Goal: Task Accomplishment & Management: Complete application form

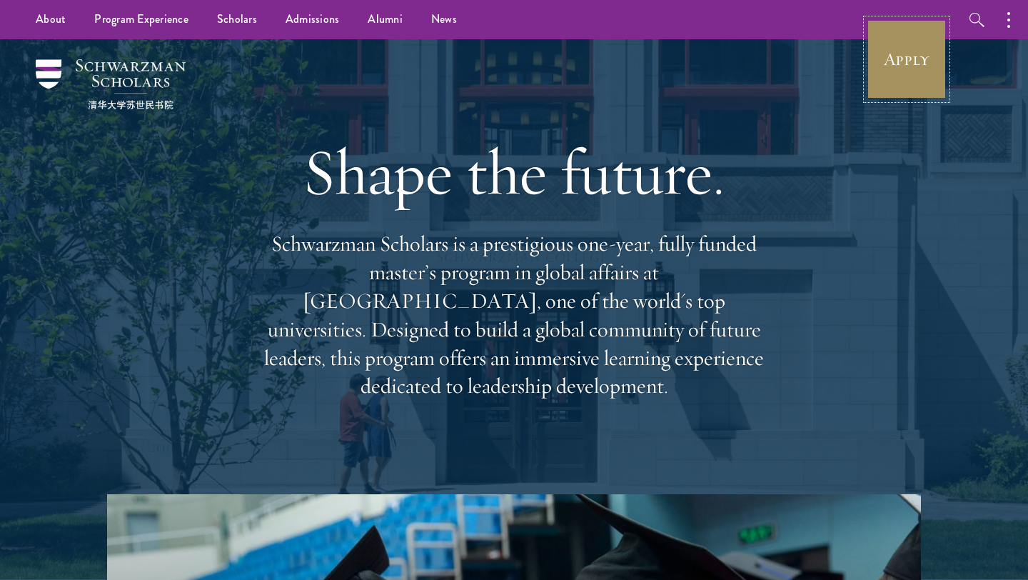
click at [874, 51] on link "Apply" at bounding box center [907, 59] width 80 height 80
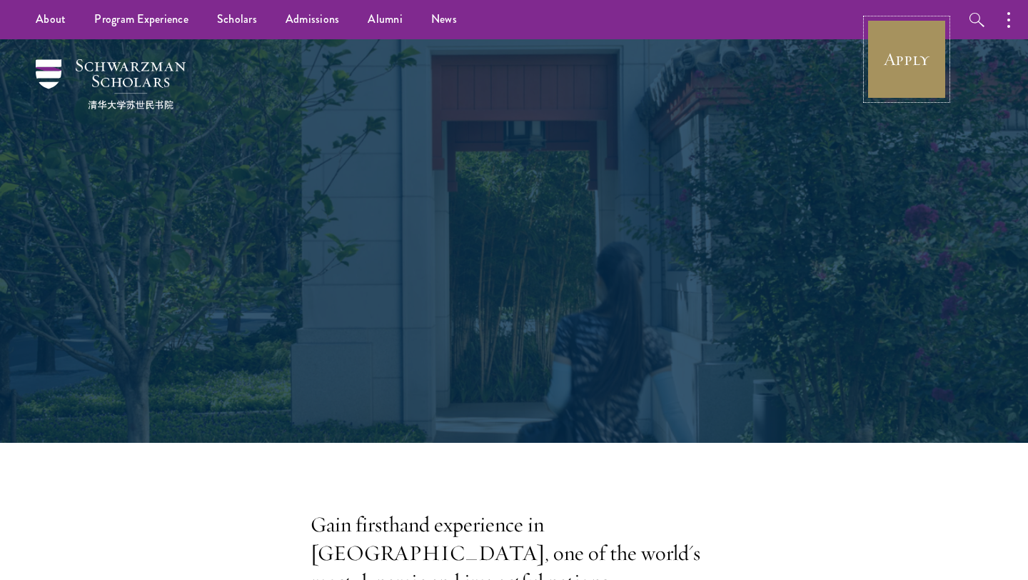
click at [899, 39] on link "Apply" at bounding box center [907, 59] width 80 height 80
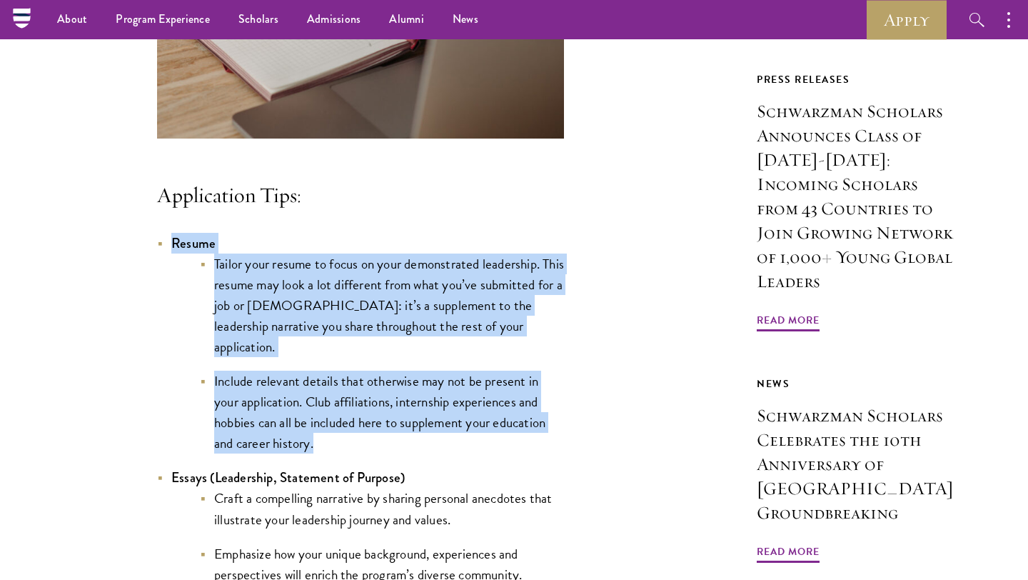
drag, startPoint x: 168, startPoint y: 263, endPoint x: 396, endPoint y: 448, distance: 293.5
click at [396, 447] on li "Resume Tailor your resume to focus on your demonstrated leadership. This resume…" at bounding box center [360, 343] width 407 height 221
copy li "Resume Tailor your resume to focus on your demonstrated leadership. This resume…"
